Goal: Task Accomplishment & Management: Manage account settings

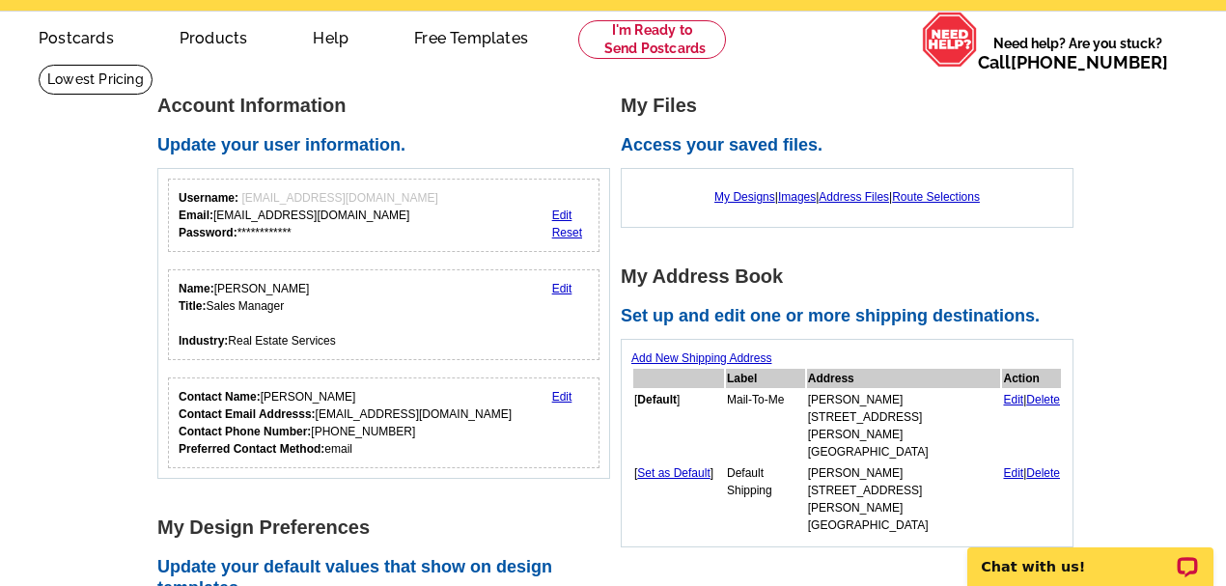
scroll to position [64, 0]
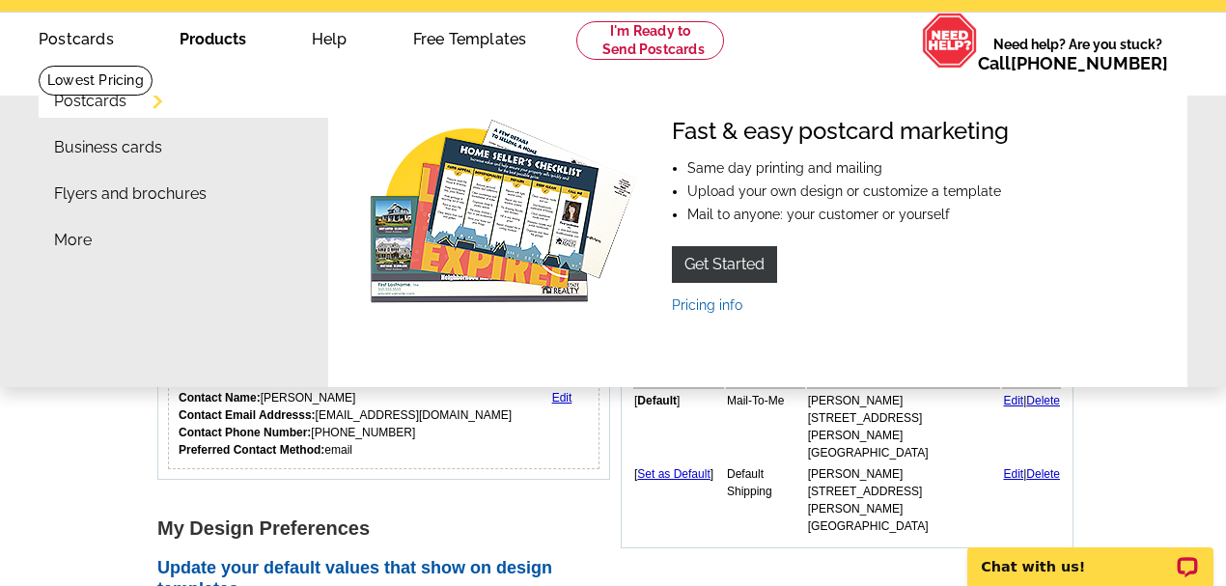
drag, startPoint x: 154, startPoint y: 42, endPoint x: 166, endPoint y: 71, distance: 32.1
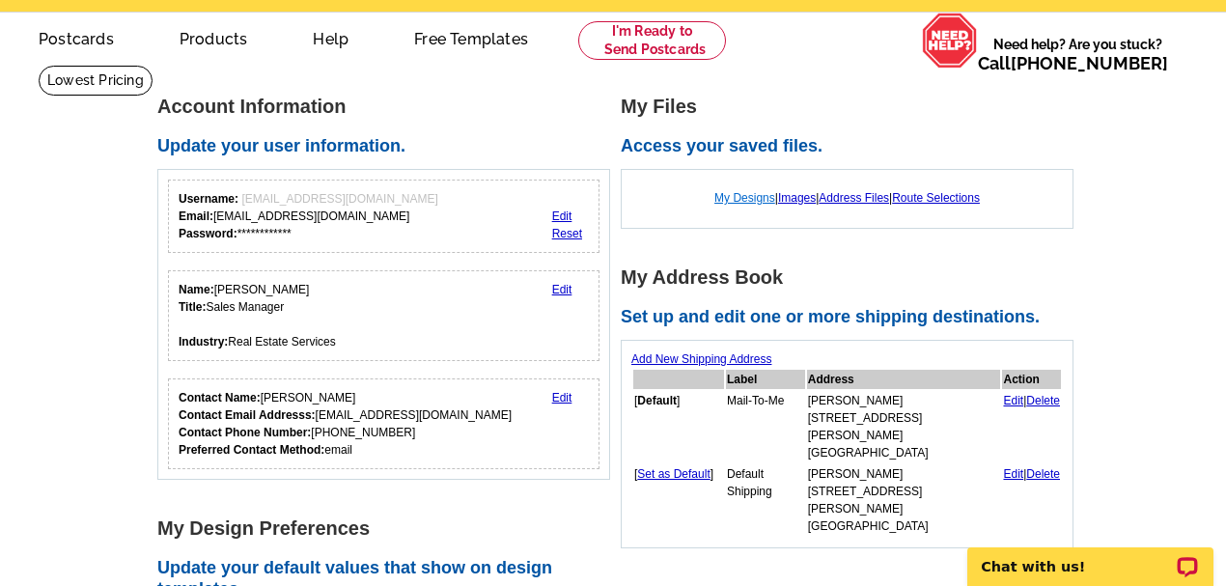
drag, startPoint x: 166, startPoint y: 71, endPoint x: 739, endPoint y: 197, distance: 587.0
click at [739, 197] on link "My Designs" at bounding box center [744, 198] width 61 height 14
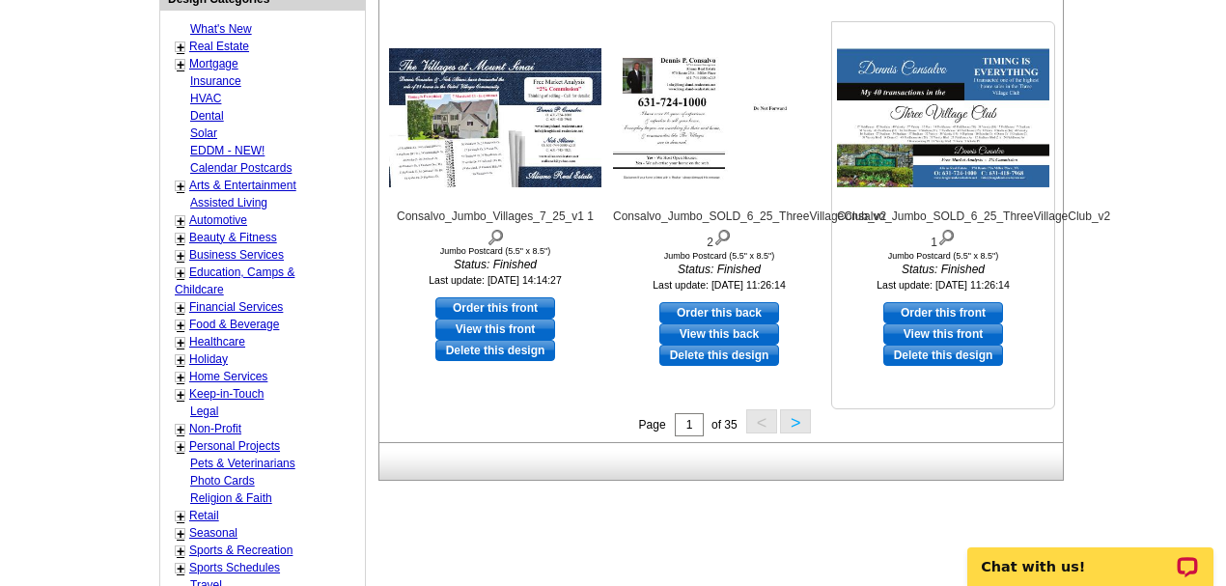
scroll to position [708, 0]
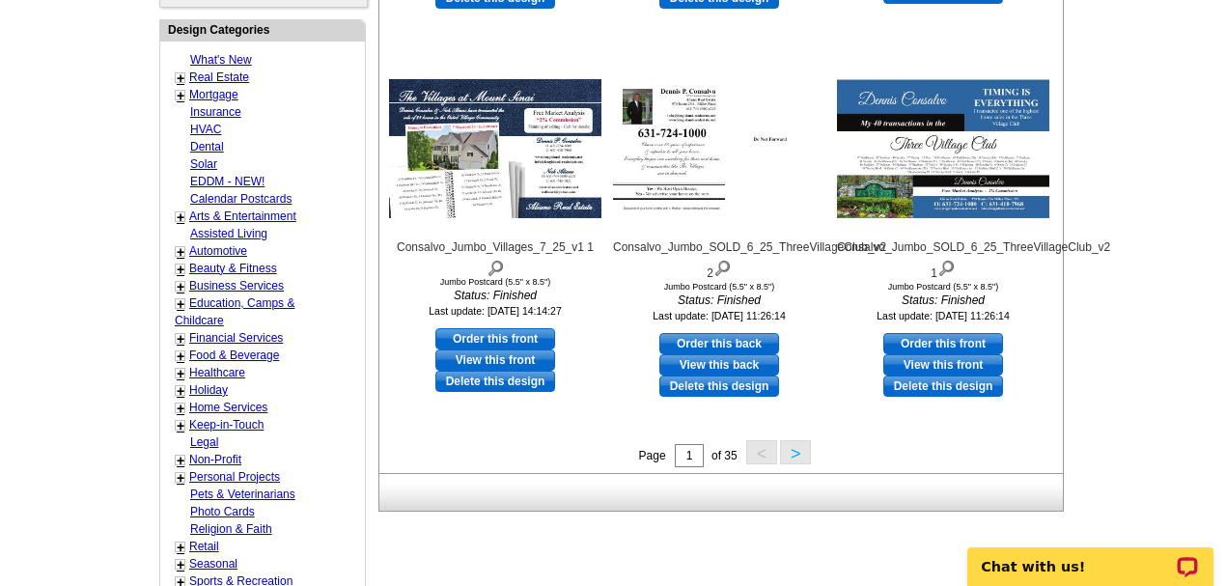
click at [801, 446] on button ">" at bounding box center [795, 452] width 31 height 24
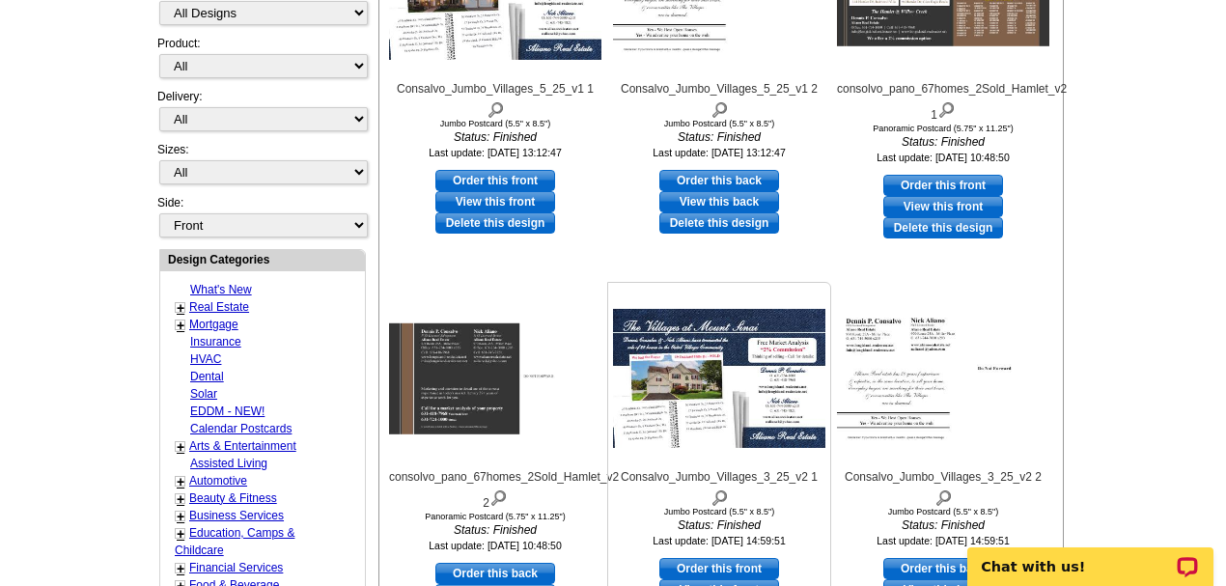
scroll to position [543, 0]
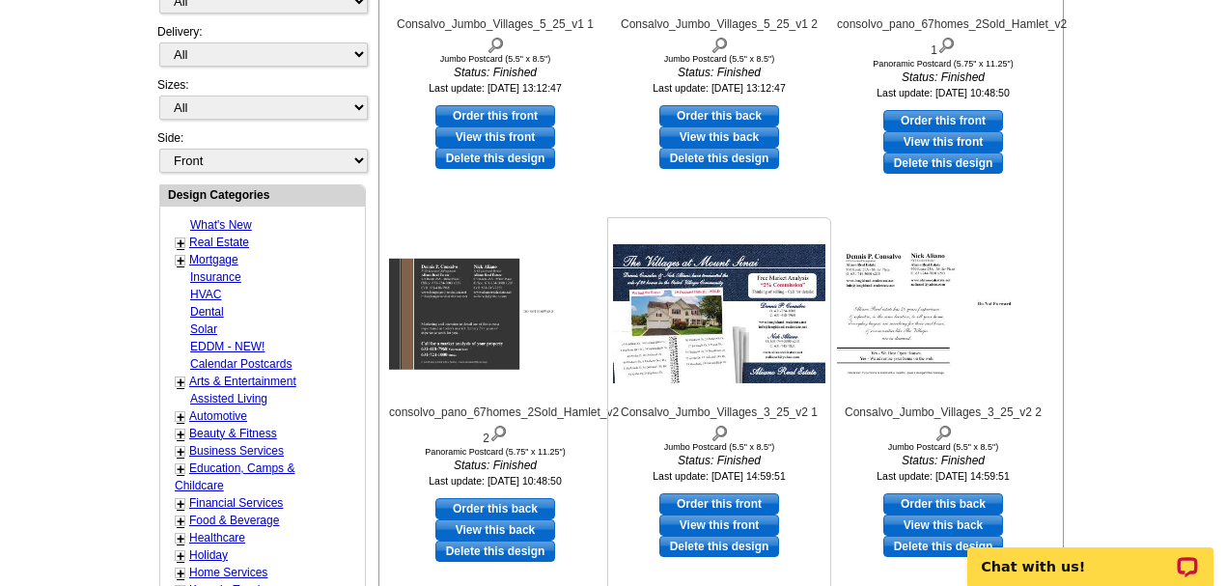
click at [686, 515] on link "View this front" at bounding box center [719, 525] width 120 height 21
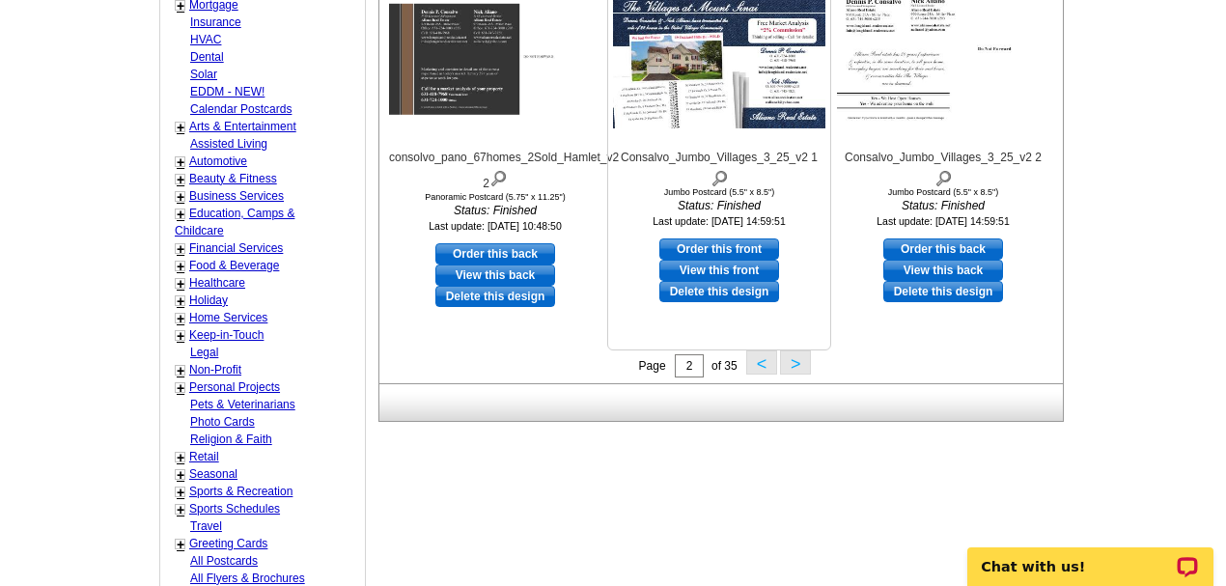
scroll to position [799, 0]
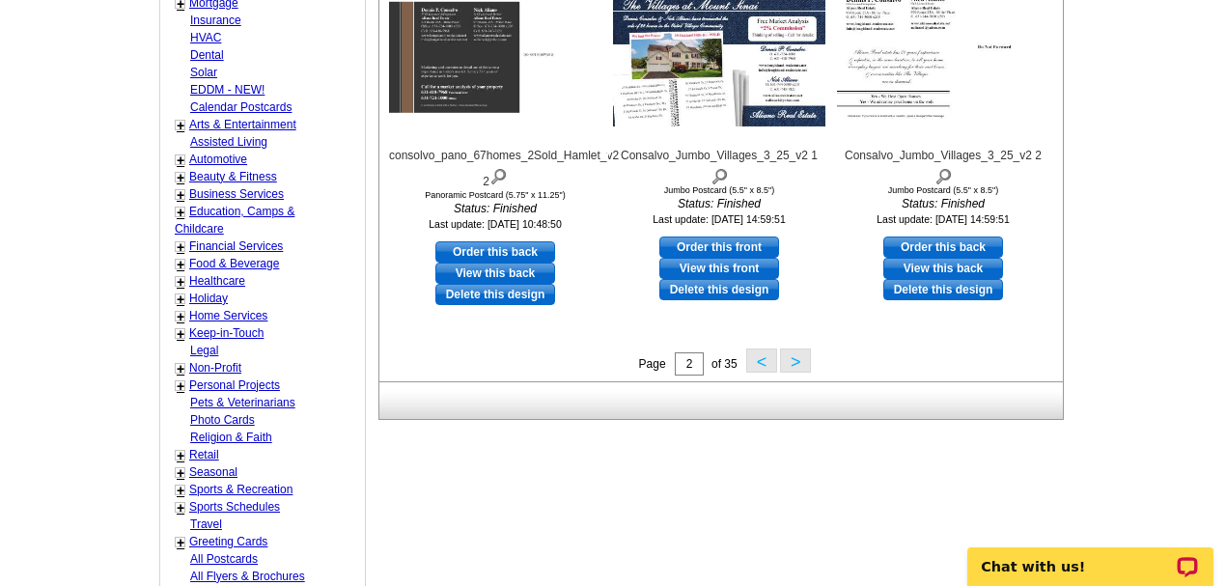
click at [796, 358] on button ">" at bounding box center [795, 360] width 31 height 24
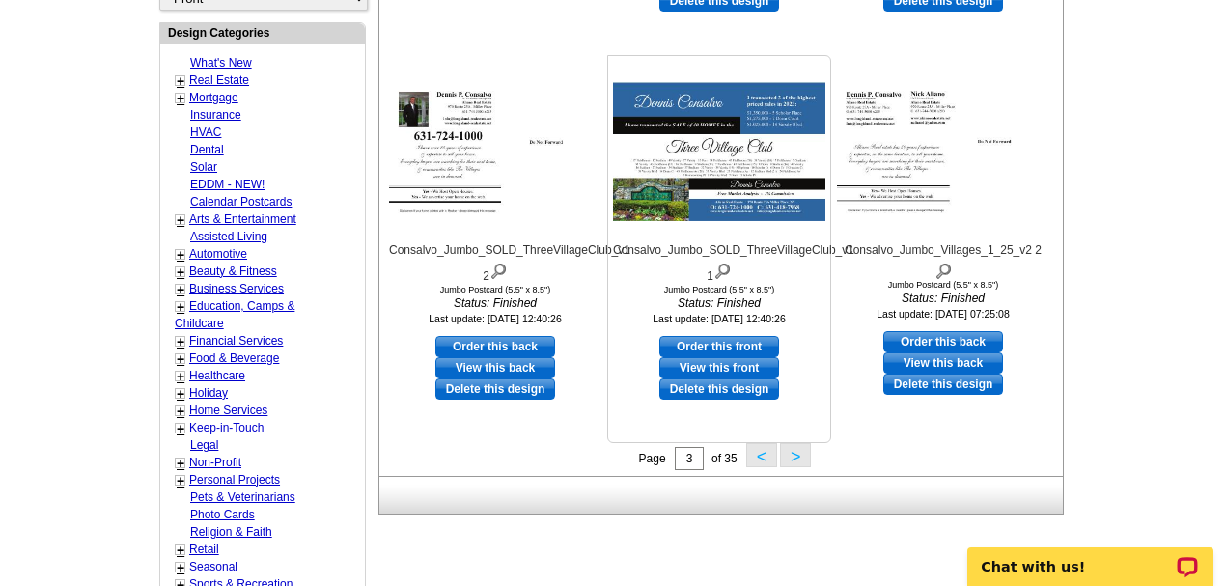
scroll to position [671, 0]
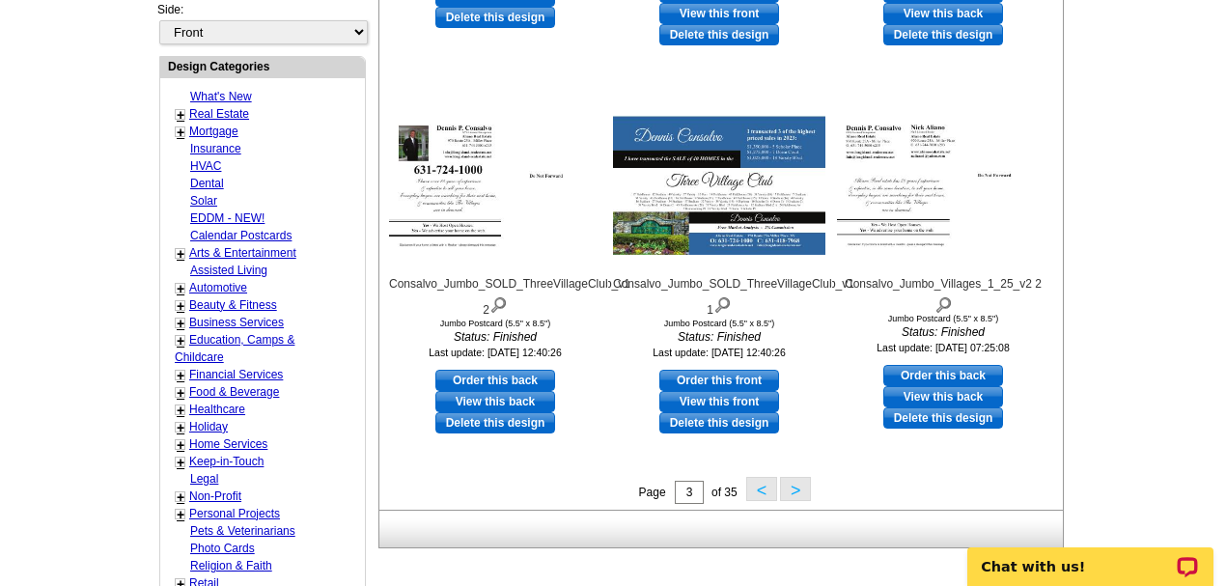
click at [786, 485] on button ">" at bounding box center [795, 489] width 31 height 24
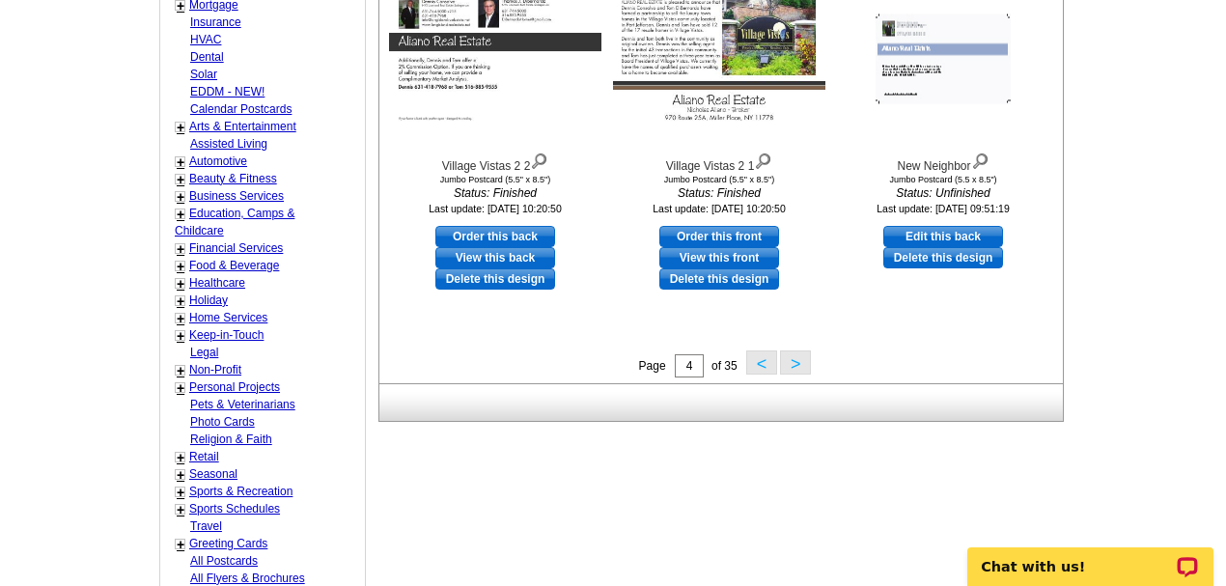
scroll to position [799, 0]
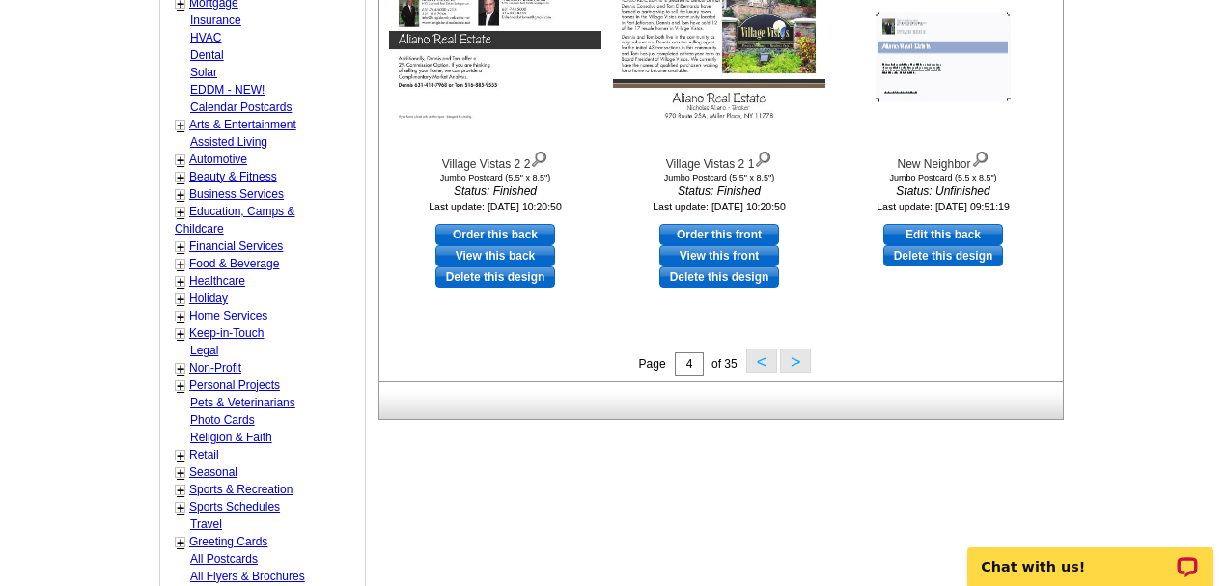
click at [797, 361] on button ">" at bounding box center [795, 360] width 31 height 24
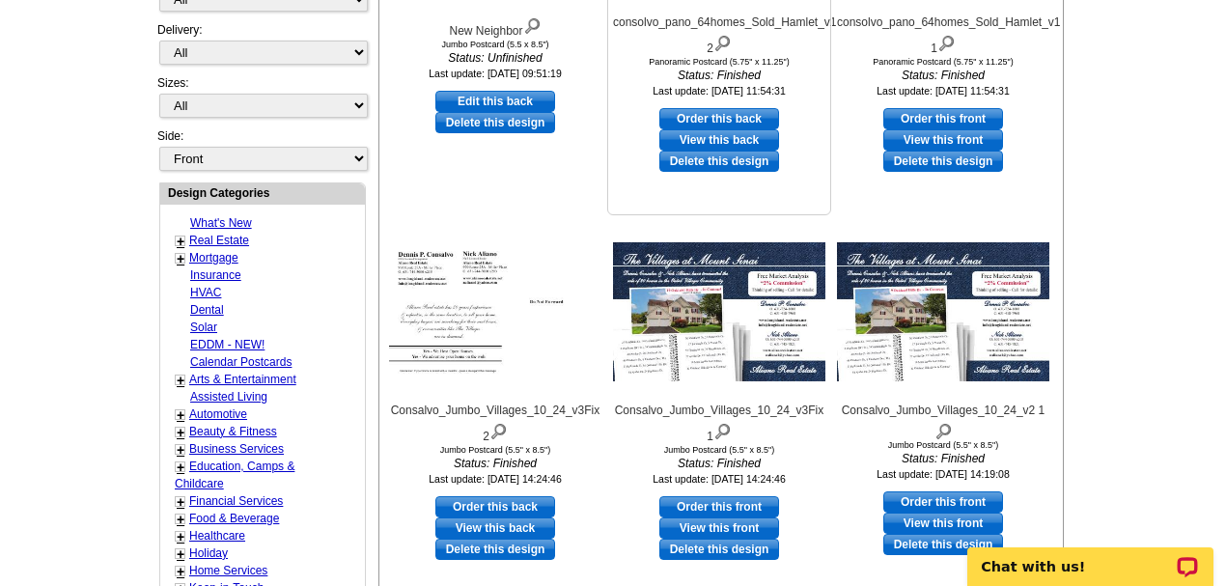
scroll to position [543, 0]
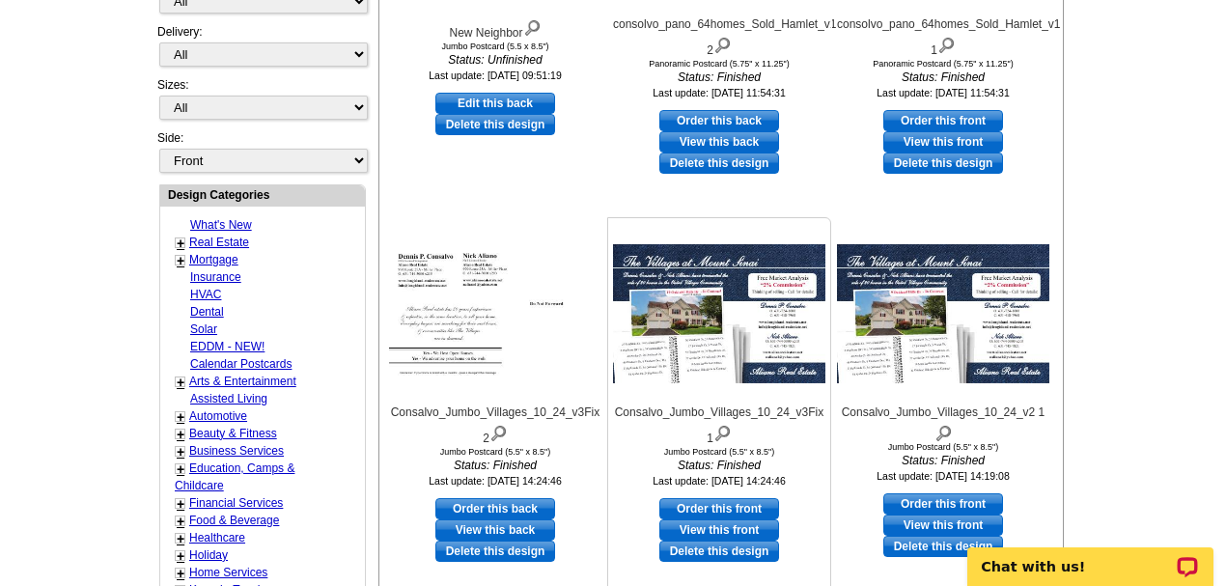
click at [680, 531] on link "View this front" at bounding box center [719, 529] width 120 height 21
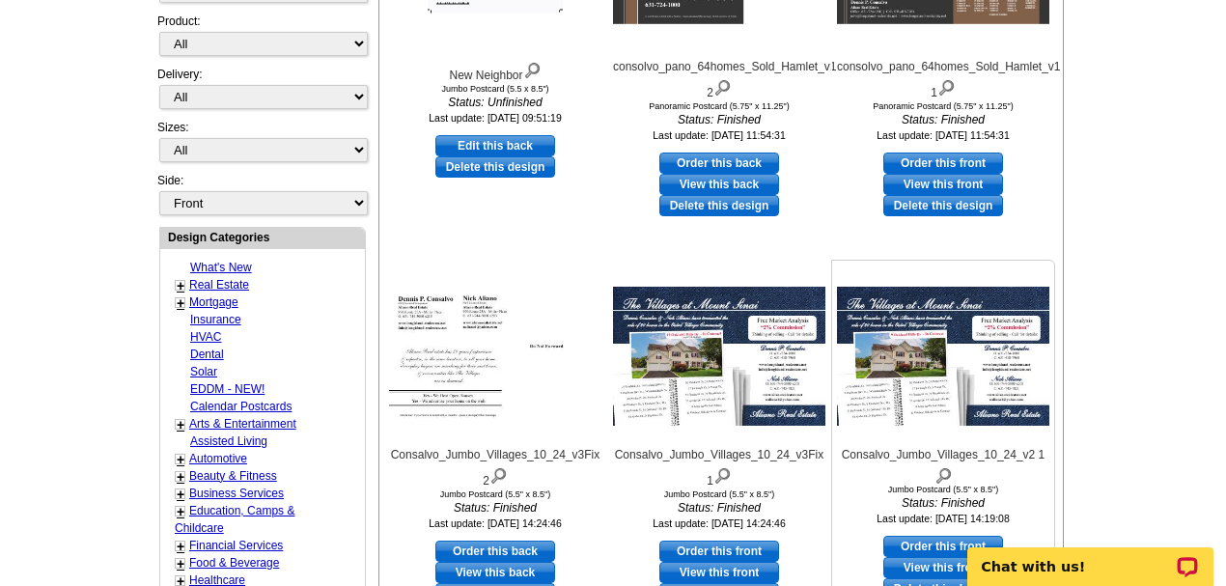
click at [909, 517] on div "Consalvo_Jumbo_Villages_10_24_v2 1 Jumbo Postcard (5.5" x 8.5") Status: Finishe…" at bounding box center [943, 454] width 224 height 388
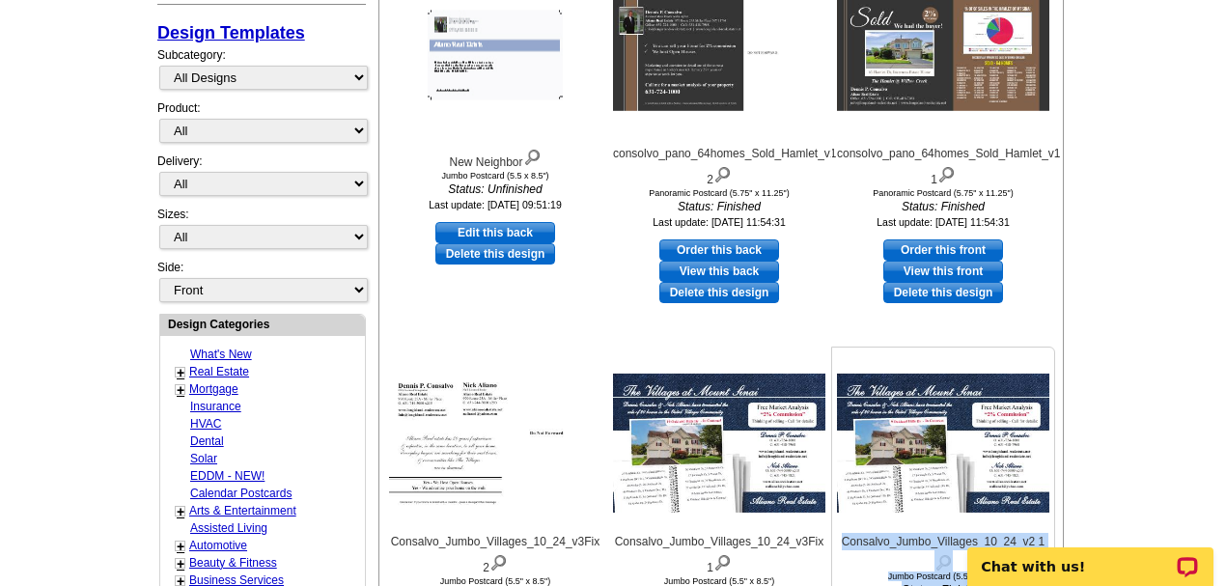
drag, startPoint x: 905, startPoint y: 540, endPoint x: 902, endPoint y: 552, distance: 12.9
click at [902, 552] on div "Consalvo_Jumbo_Villages_10_24_v2 1 Jumbo Postcard (5.5" x 8.5") Status: Finishe…" at bounding box center [943, 484] width 222 height 267
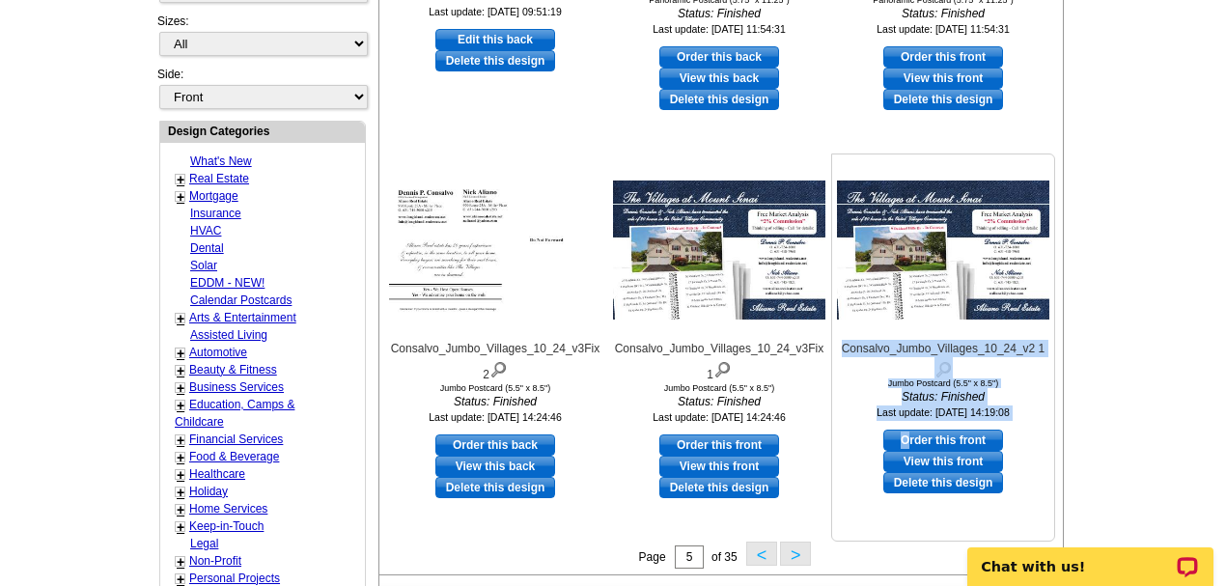
scroll to position [543, 0]
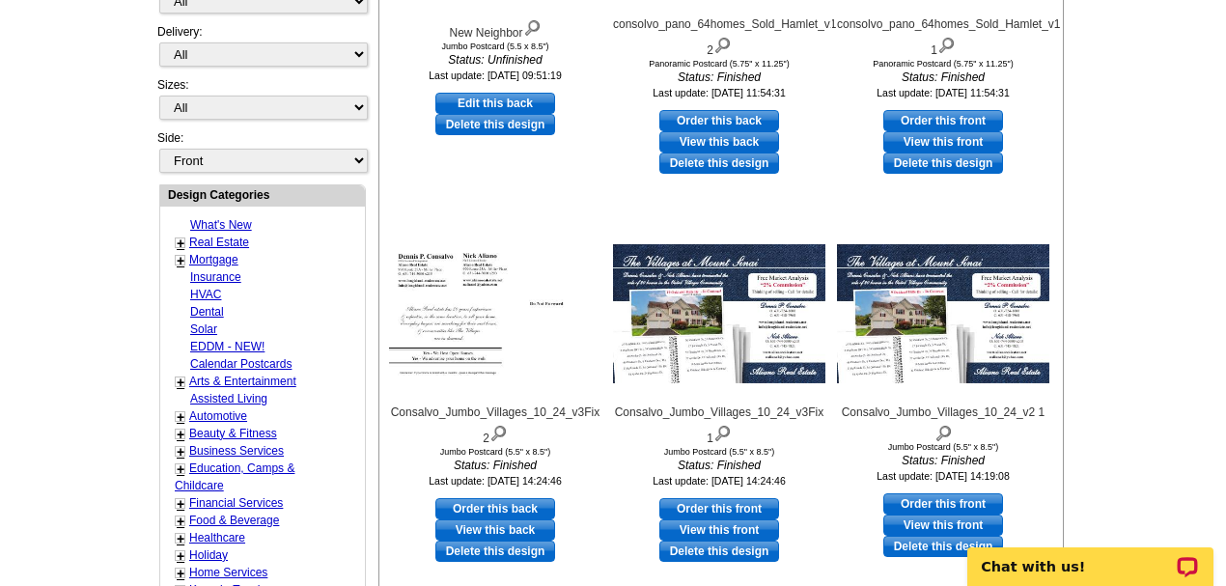
drag, startPoint x: 904, startPoint y: 552, endPoint x: 1184, endPoint y: 373, distance: 332.6
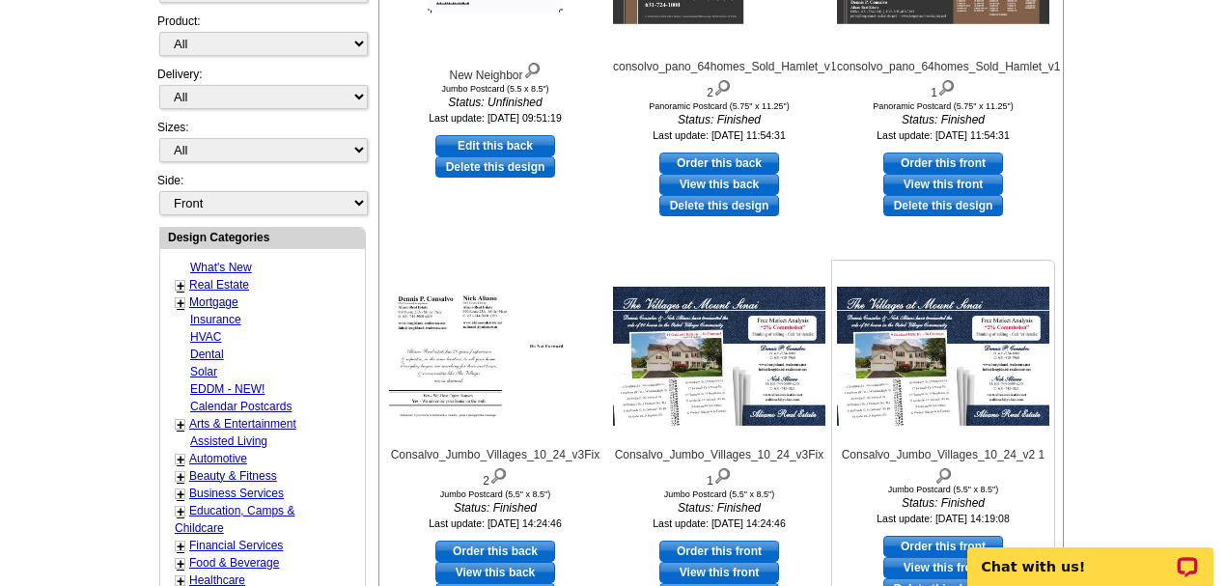
scroll to position [478, 0]
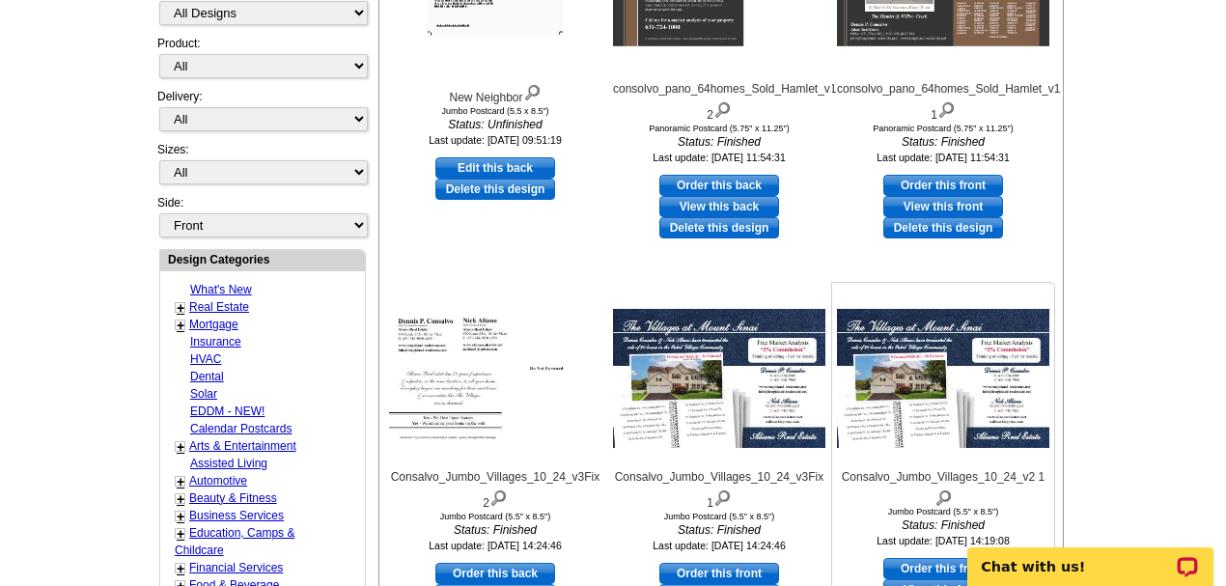
click at [952, 521] on icon "Status: Finished" at bounding box center [943, 524] width 212 height 17
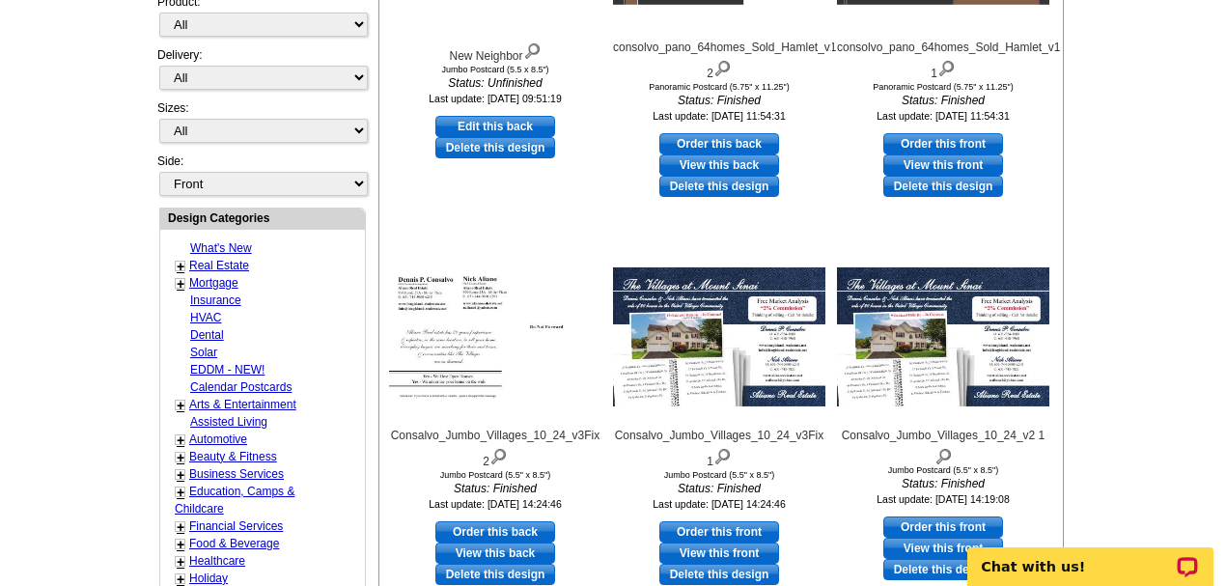
click at [1073, 434] on div "Need Help? call [PHONE_NUMBER], chat with support, or have our designers make s…" at bounding box center [613, 301] width 927 height 1326
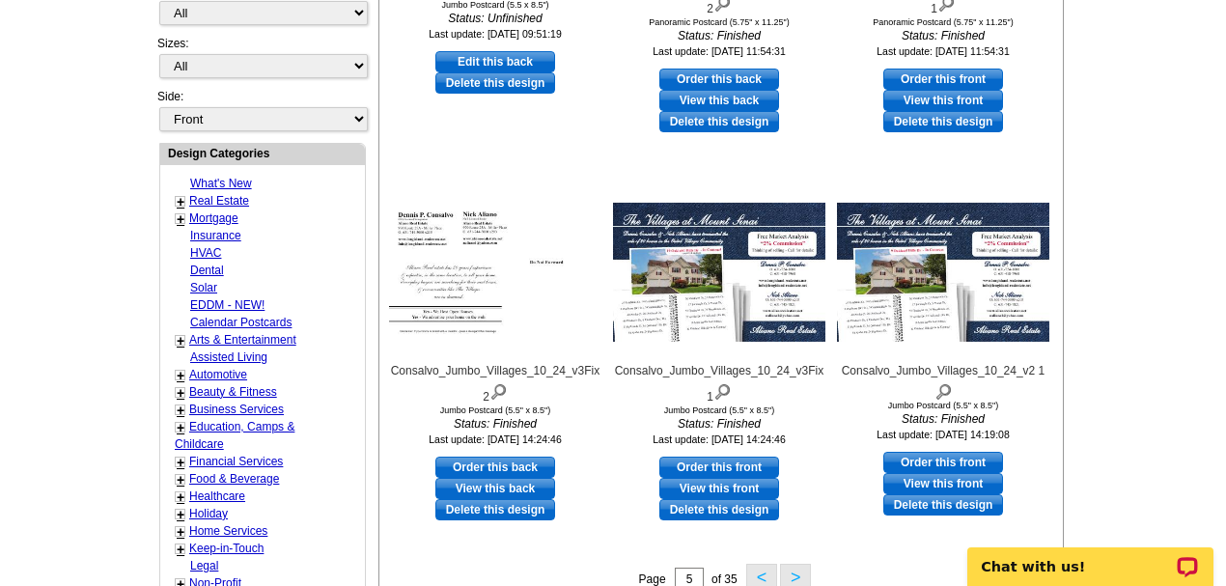
scroll to position [606, 0]
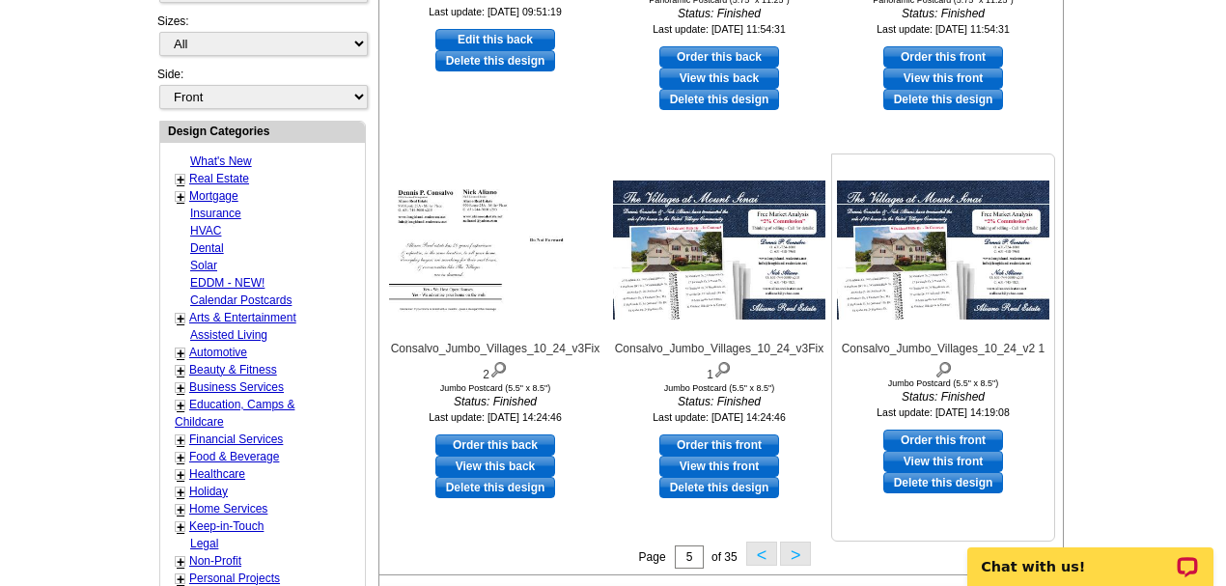
click at [975, 455] on link "View this front" at bounding box center [943, 461] width 120 height 21
